Goal: Task Accomplishment & Management: Manage account settings

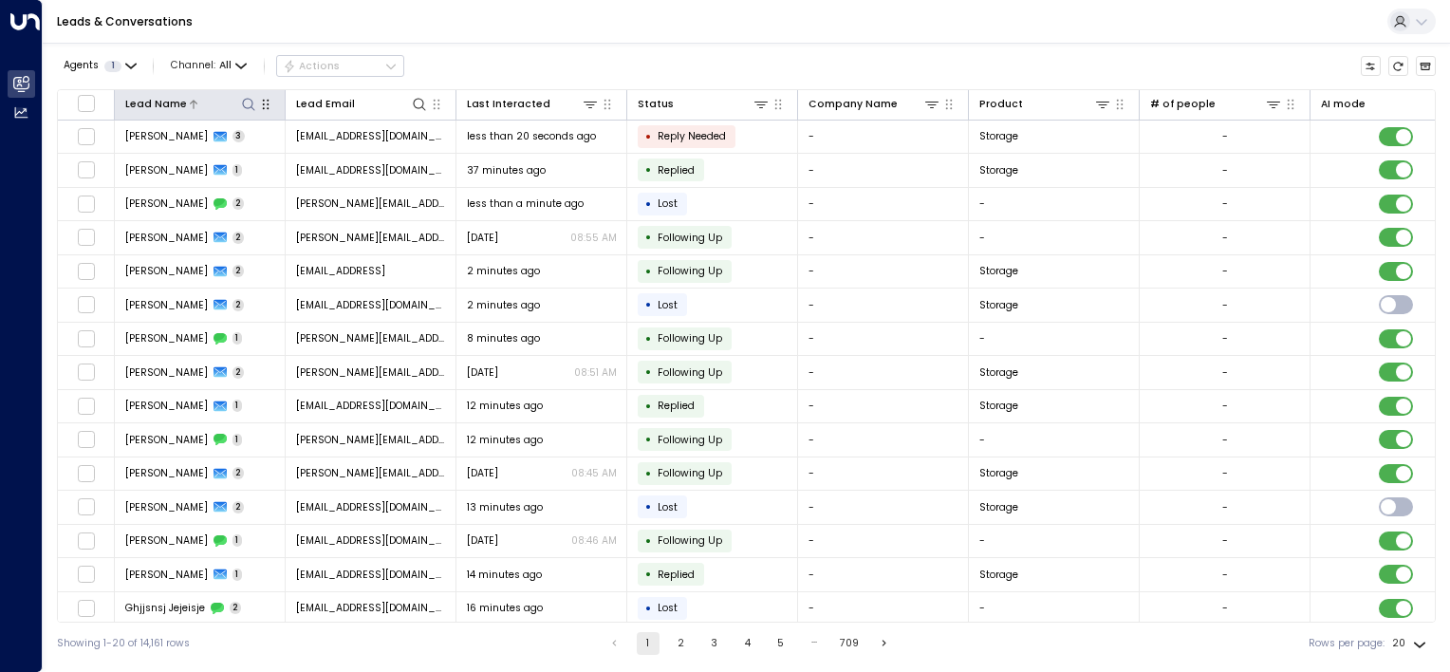
click at [251, 98] on icon at bounding box center [248, 104] width 15 height 15
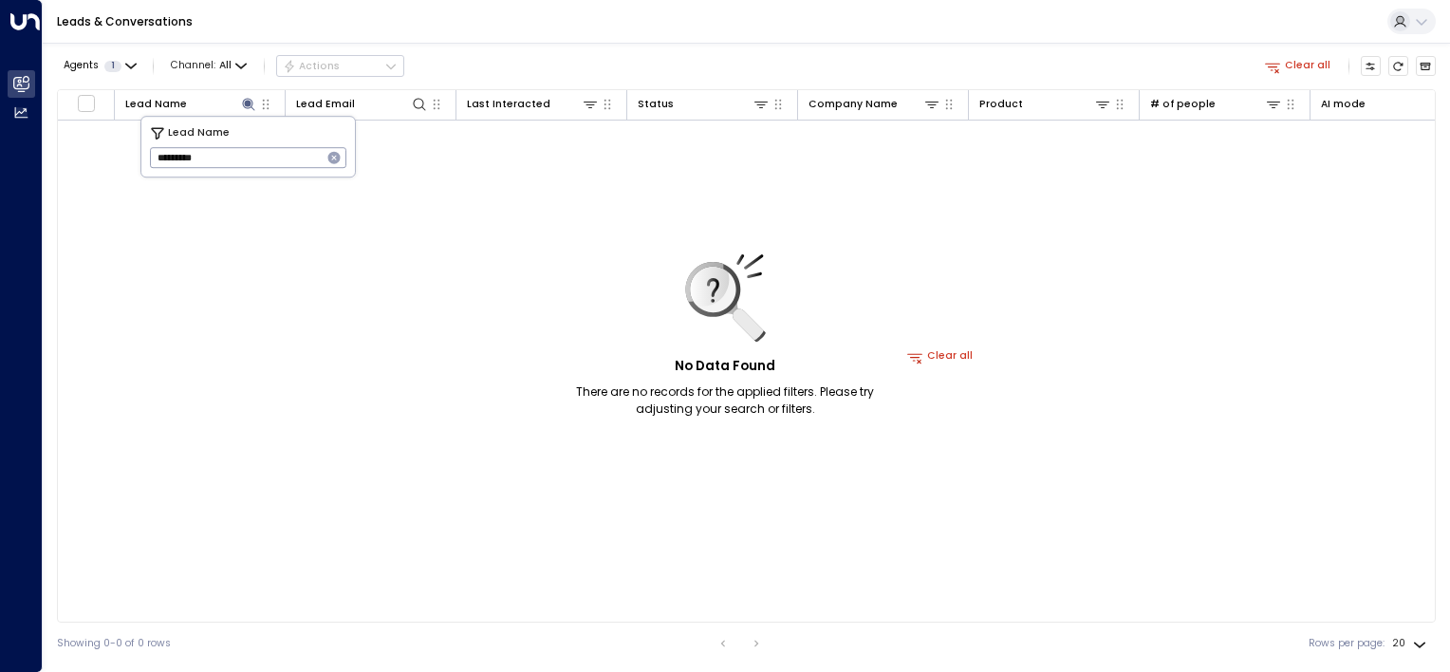
drag, startPoint x: -4, startPoint y: 123, endPoint x: 0, endPoint y: 103, distance: 20.3
click at [0, 115] on html "Overview Leads & Conversations Leads & Conversations Analytics Analytics Leads …" at bounding box center [725, 332] width 1450 height 664
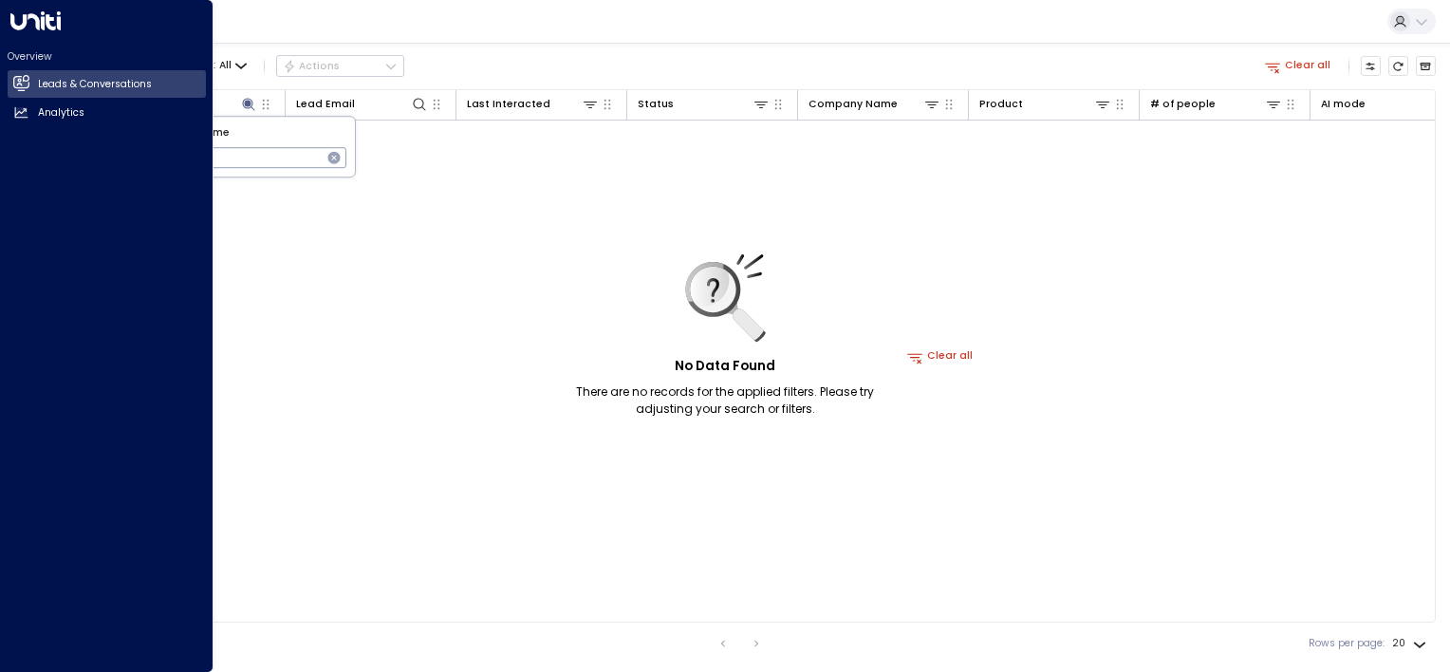
type input "******"
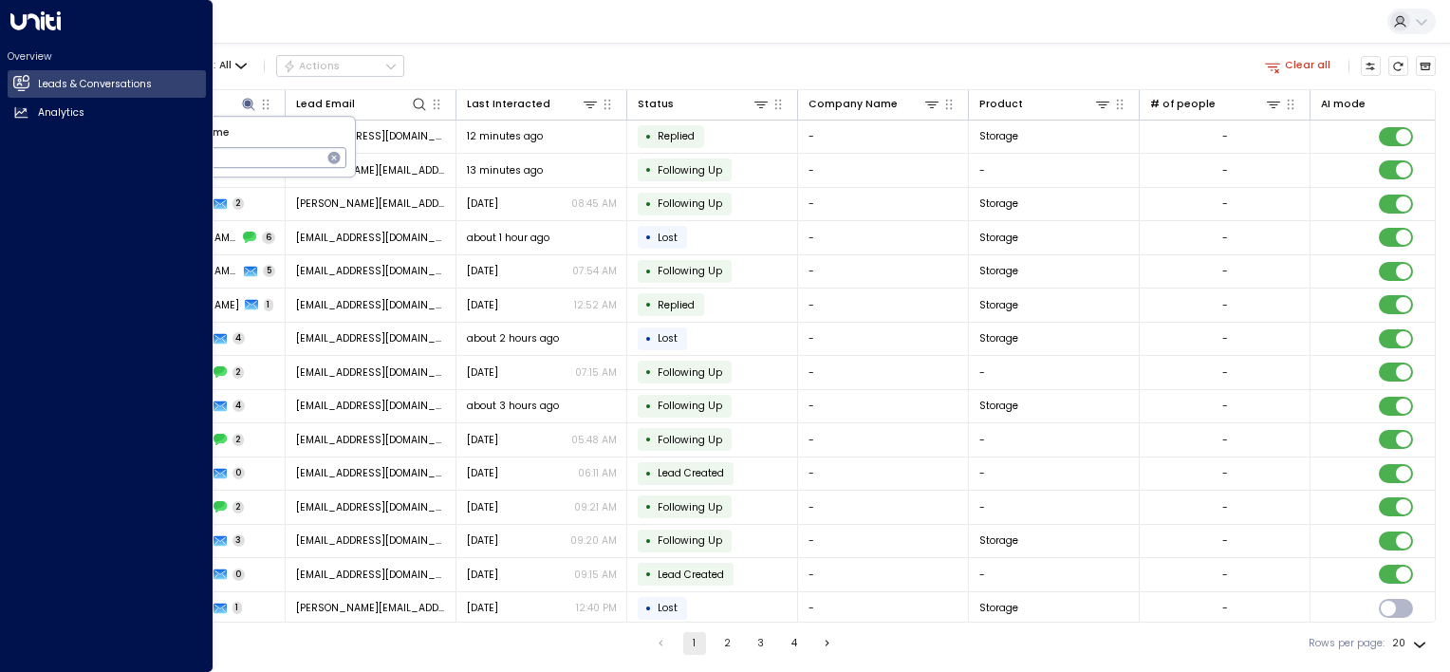
click at [0, 305] on html "Overview Leads & Conversations Leads & Conversations Analytics Analytics Leads …" at bounding box center [725, 332] width 1450 height 664
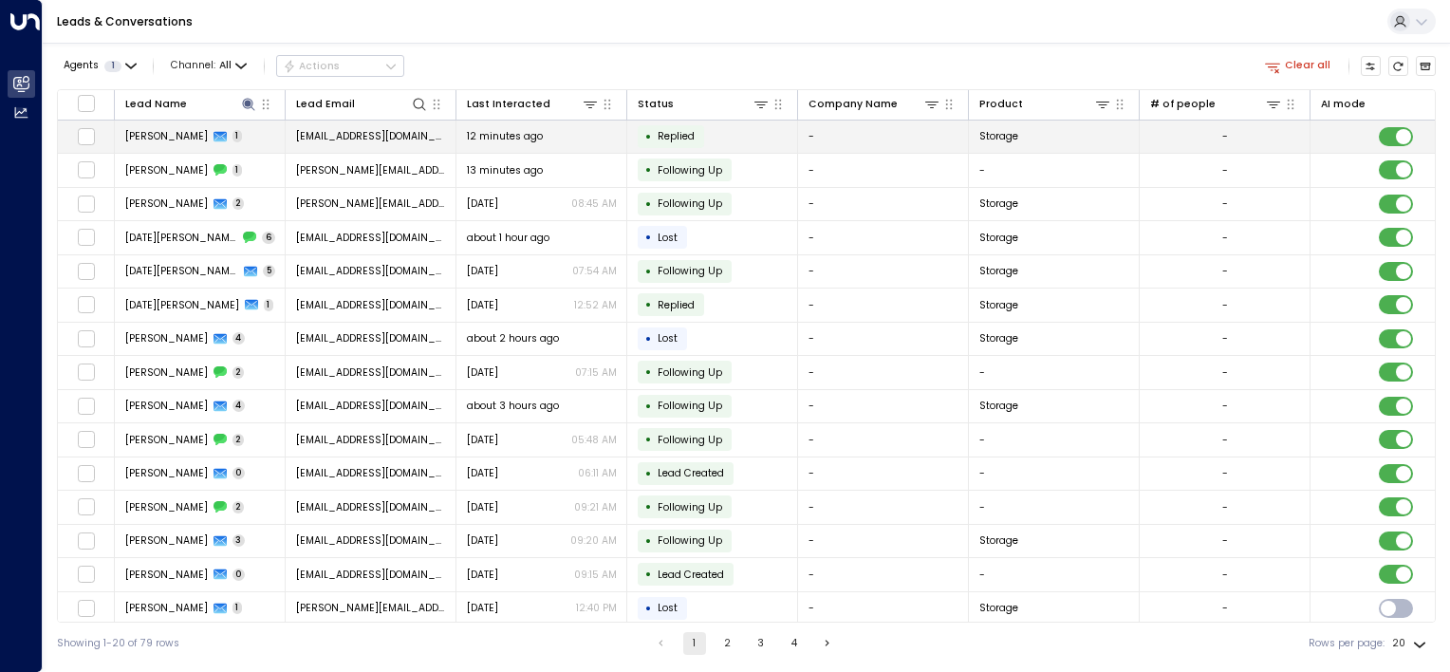
click at [277, 133] on td "Sarah De Martin 1" at bounding box center [200, 136] width 171 height 33
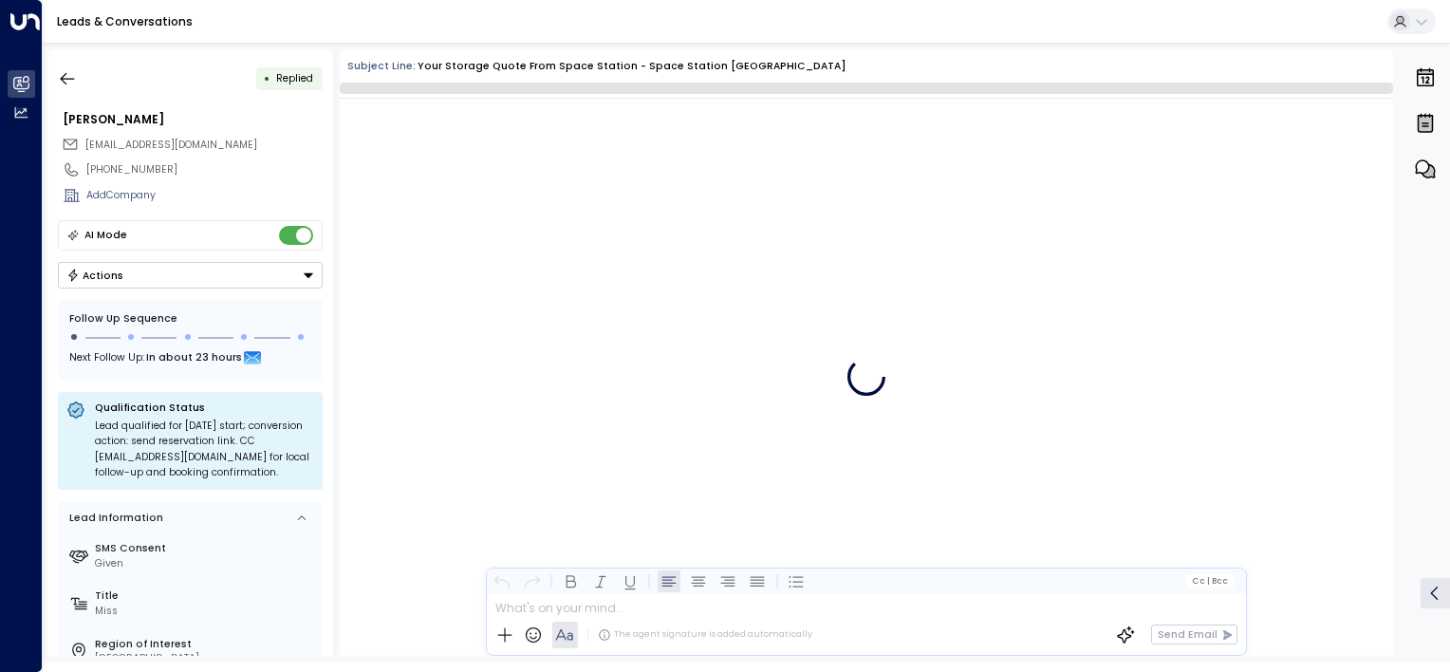
scroll to position [835, 0]
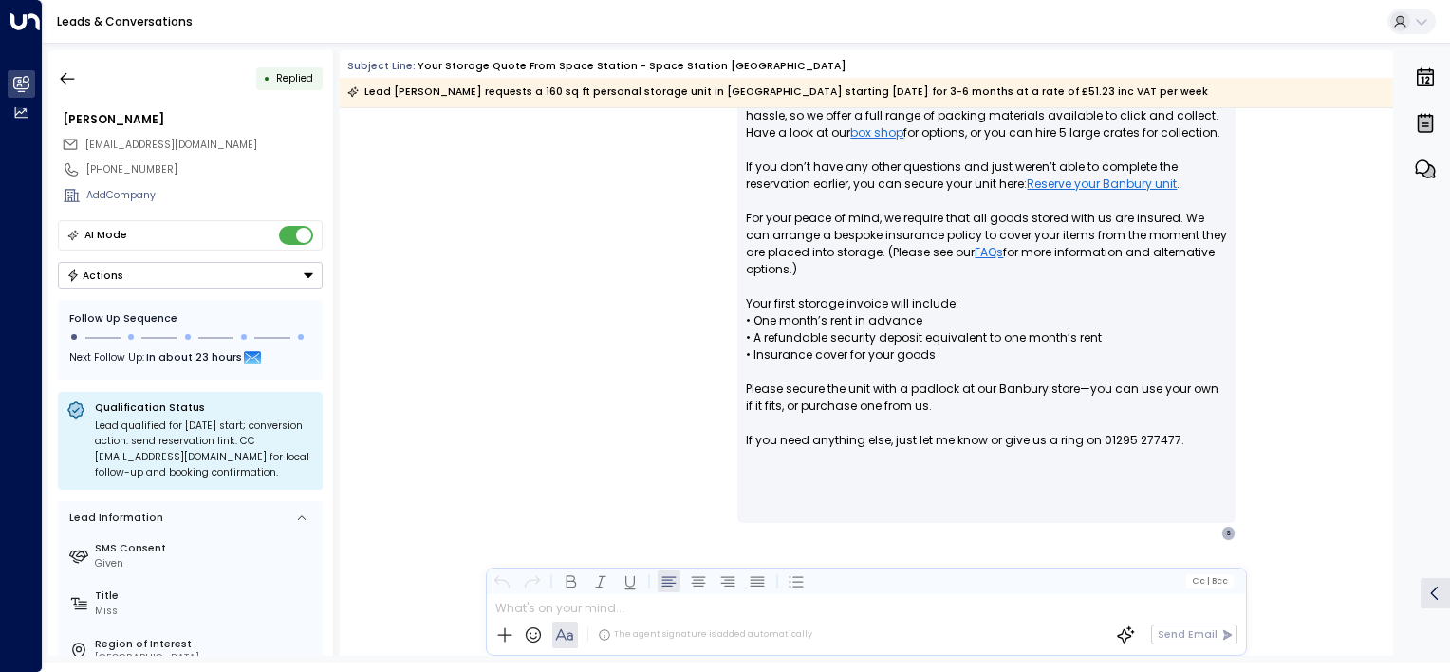
click at [266, 272] on button "Actions" at bounding box center [190, 275] width 265 height 27
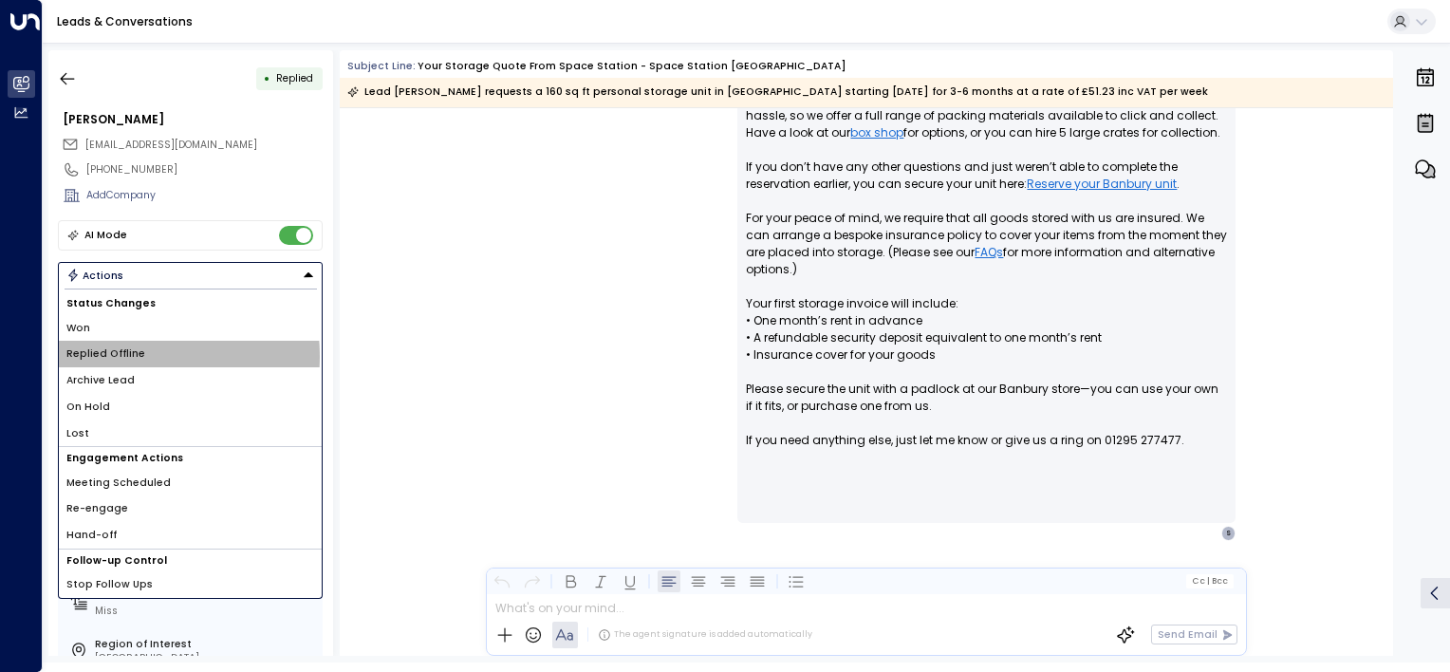
click at [107, 355] on span "Replied Offline" at bounding box center [105, 353] width 79 height 15
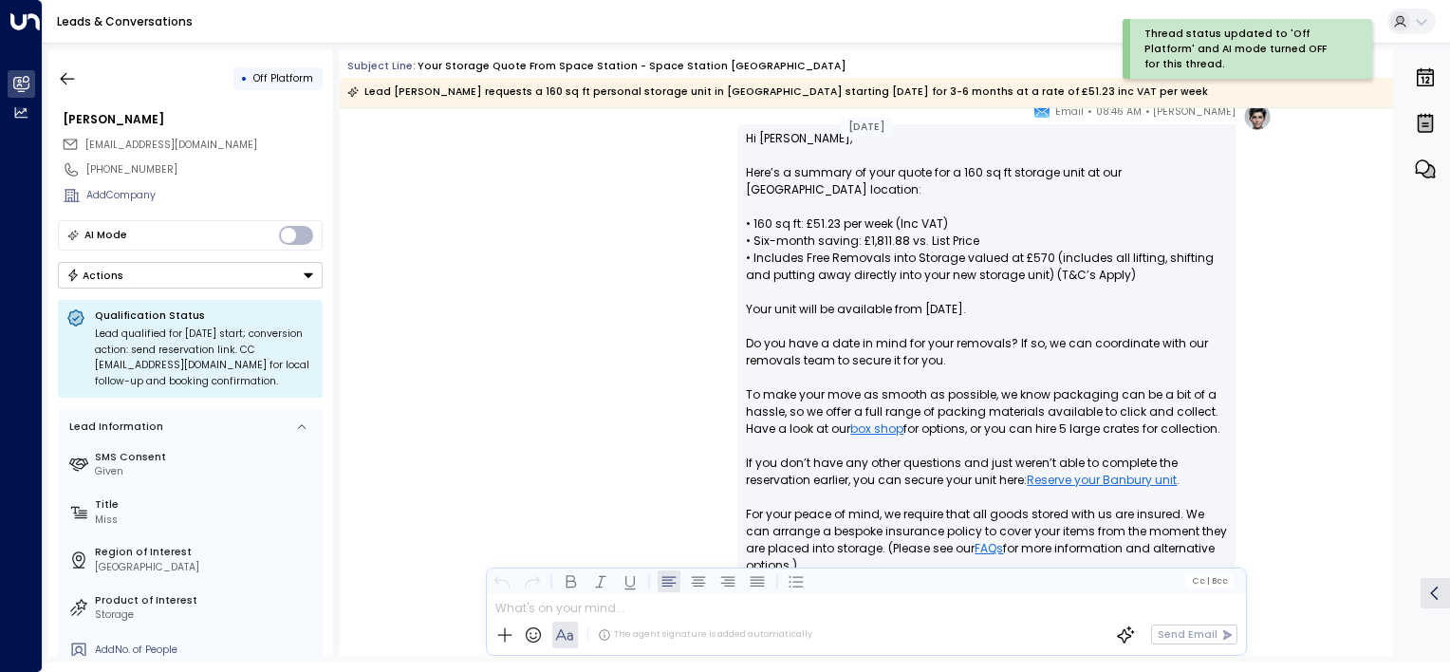
scroll to position [645, 0]
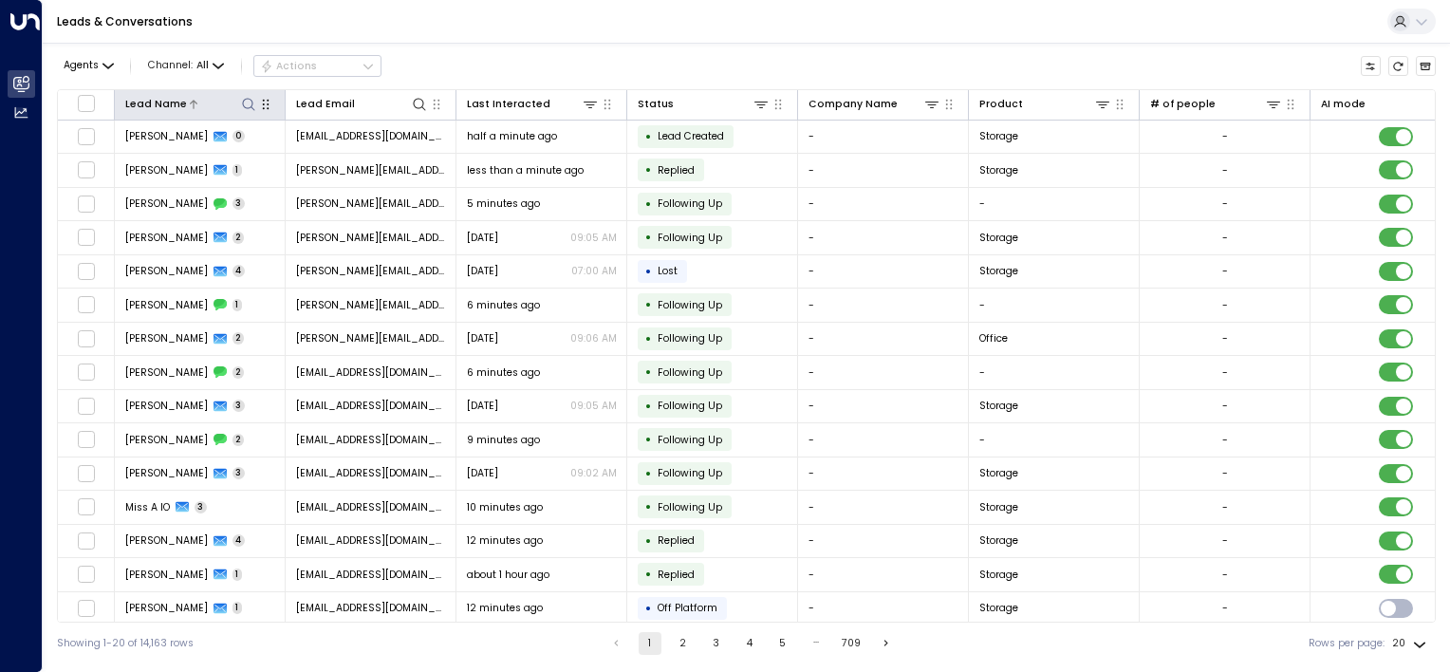
click at [248, 106] on icon at bounding box center [248, 104] width 15 height 15
type input "*"
type input "*******"
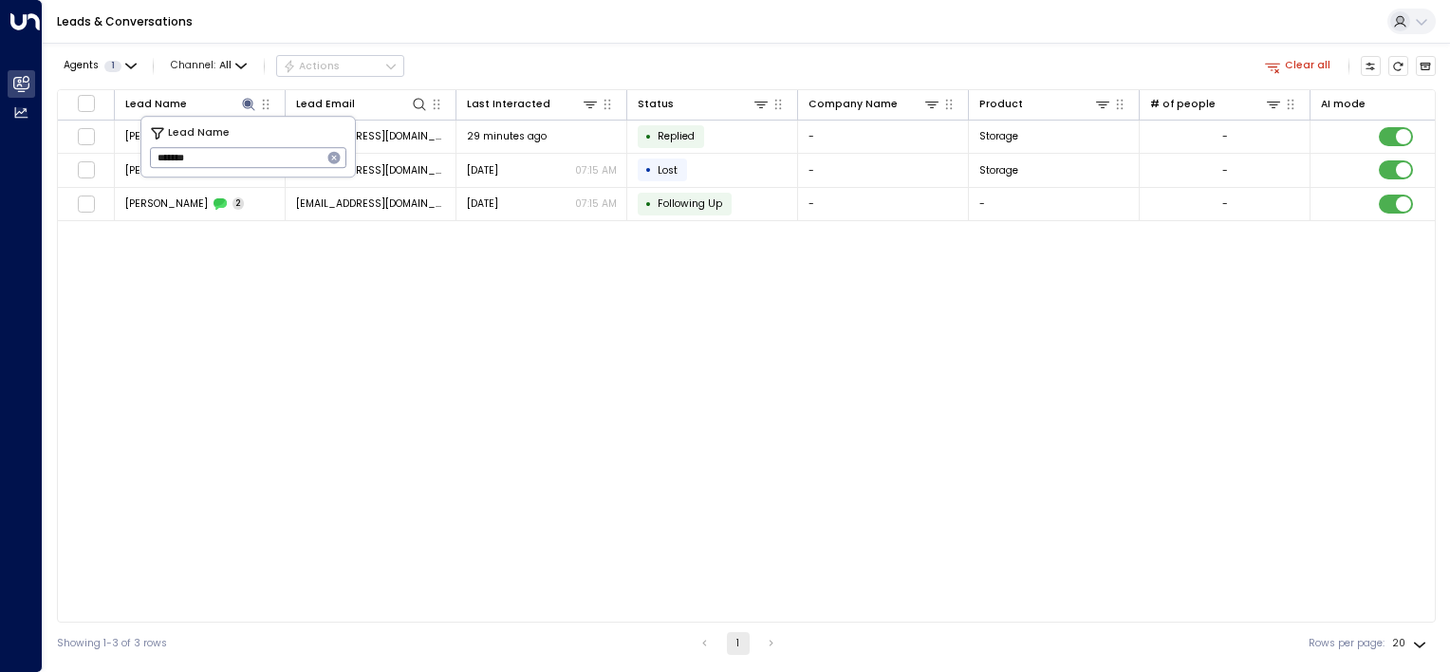
click at [713, 51] on div "Agents 1 Channel: All Actions Clear all" at bounding box center [746, 66] width 1379 height 32
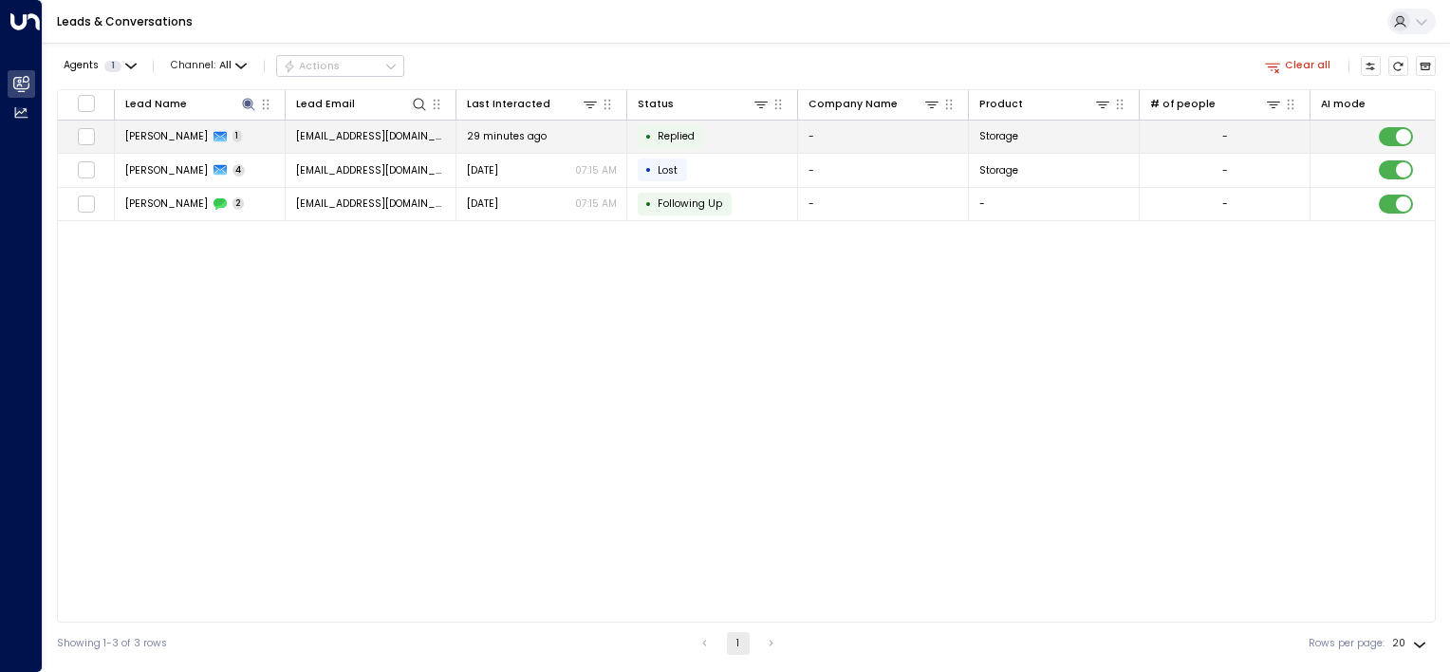
click at [404, 132] on td "[EMAIL_ADDRESS][DOMAIN_NAME]" at bounding box center [371, 136] width 171 height 33
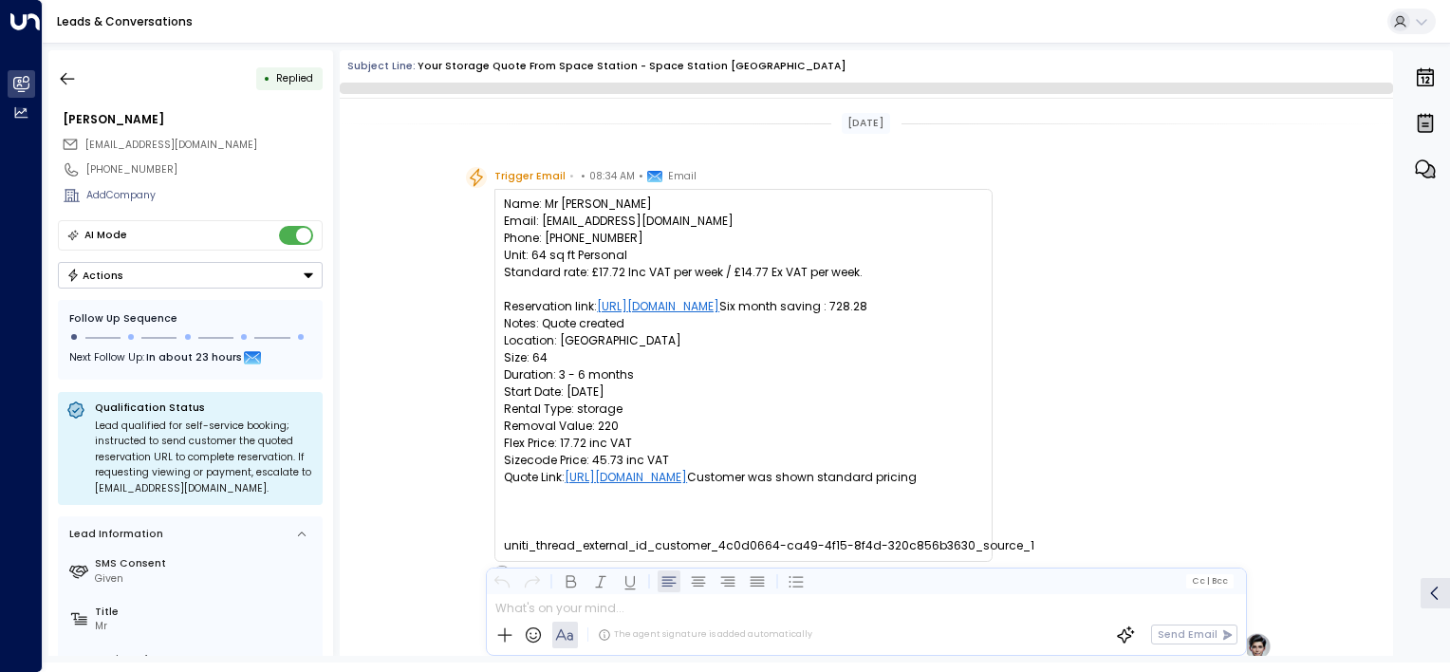
scroll to position [767, 0]
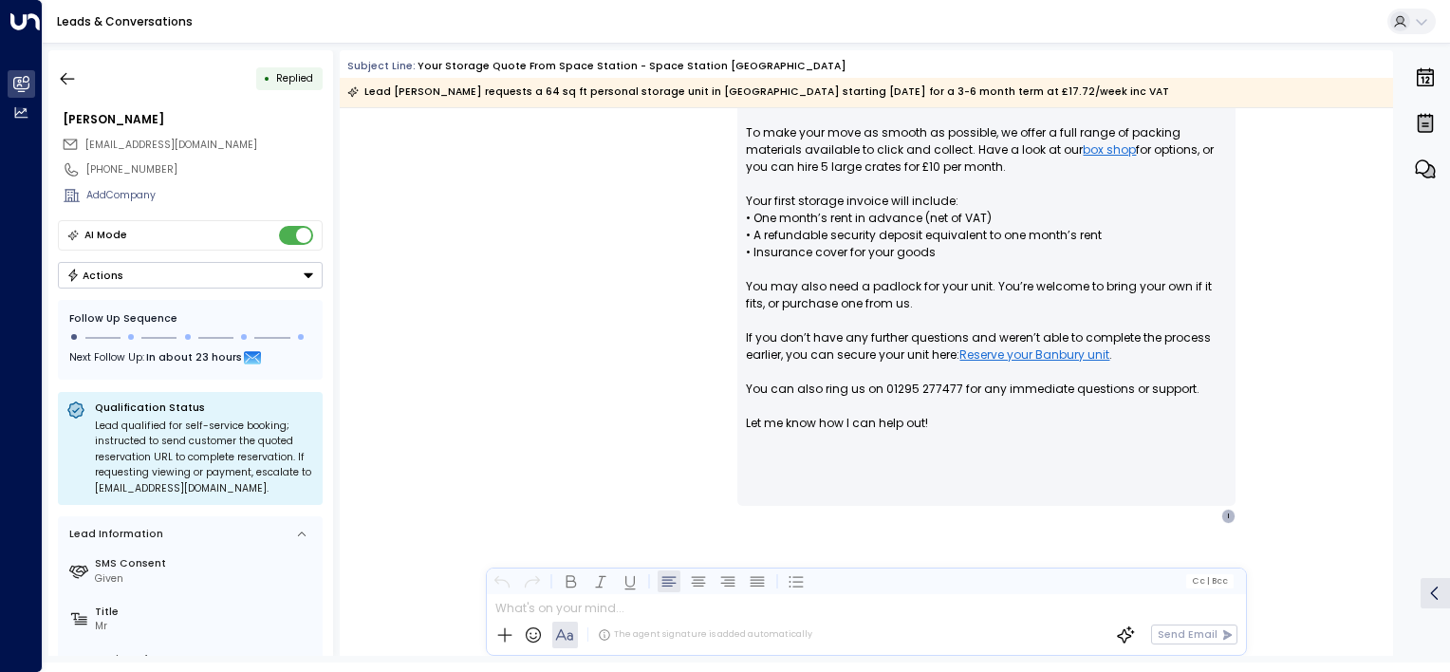
click at [178, 273] on button "Actions" at bounding box center [190, 275] width 265 height 27
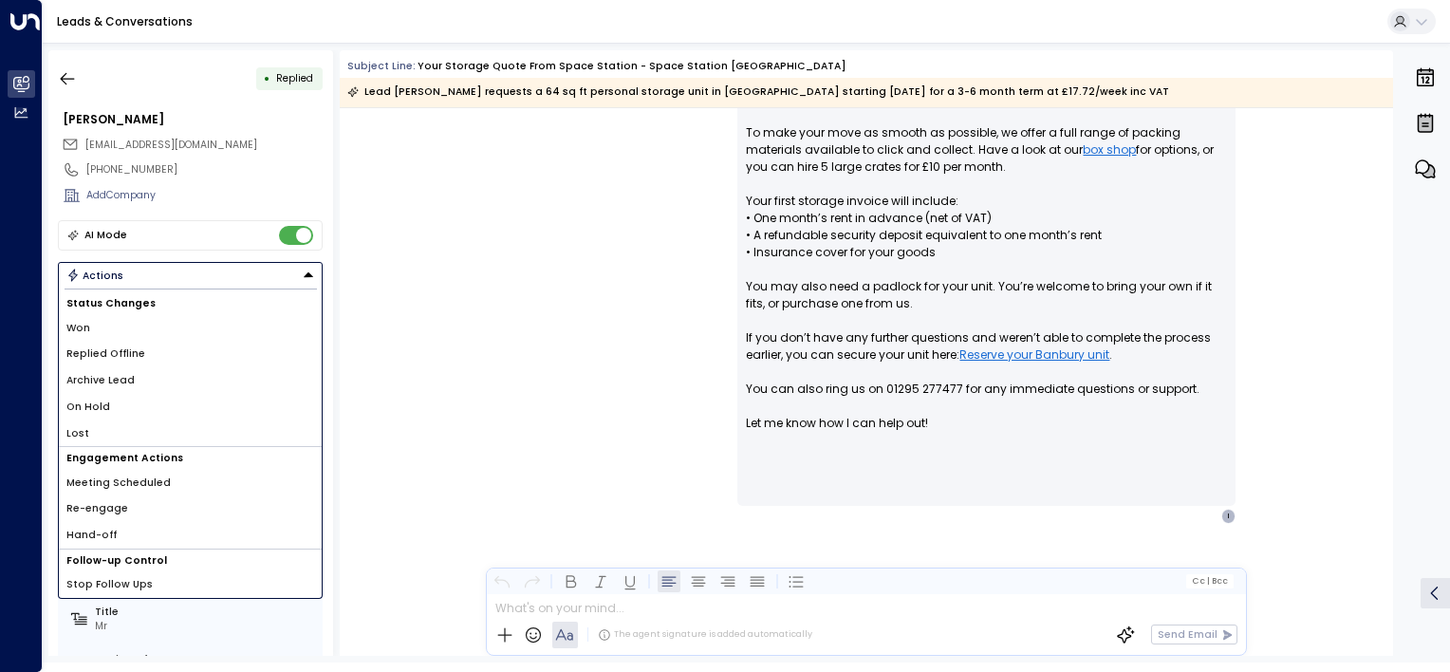
click at [131, 348] on span "Replied Offline" at bounding box center [105, 353] width 79 height 15
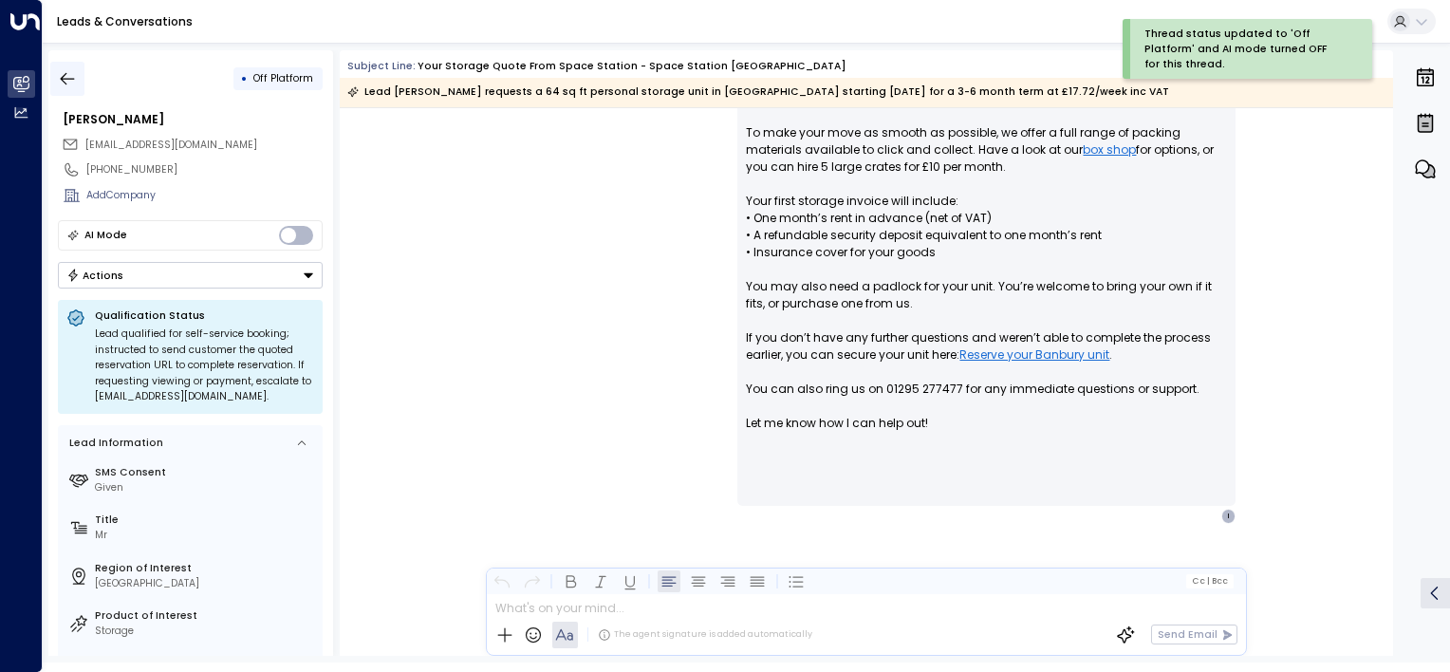
click at [60, 74] on icon "button" at bounding box center [67, 78] width 19 height 19
